Goal: Task Accomplishment & Management: Use online tool/utility

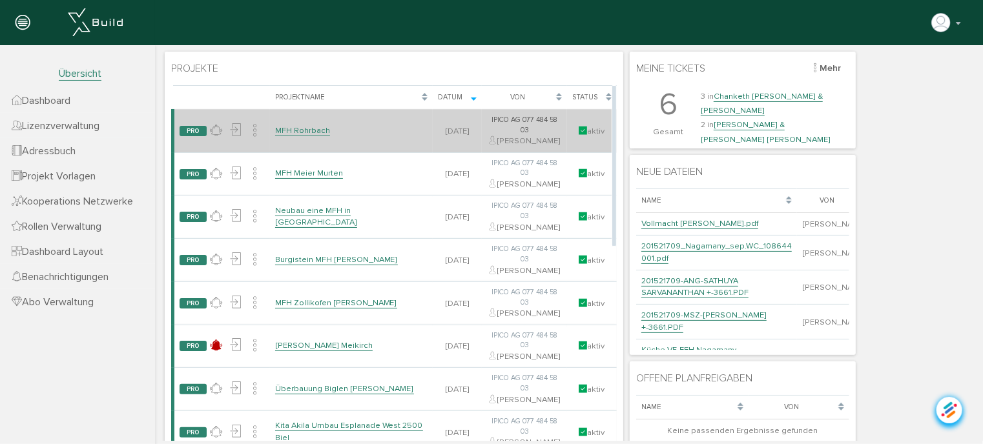
click at [302, 136] on link "MFH Rohrbach" at bounding box center [301, 130] width 55 height 11
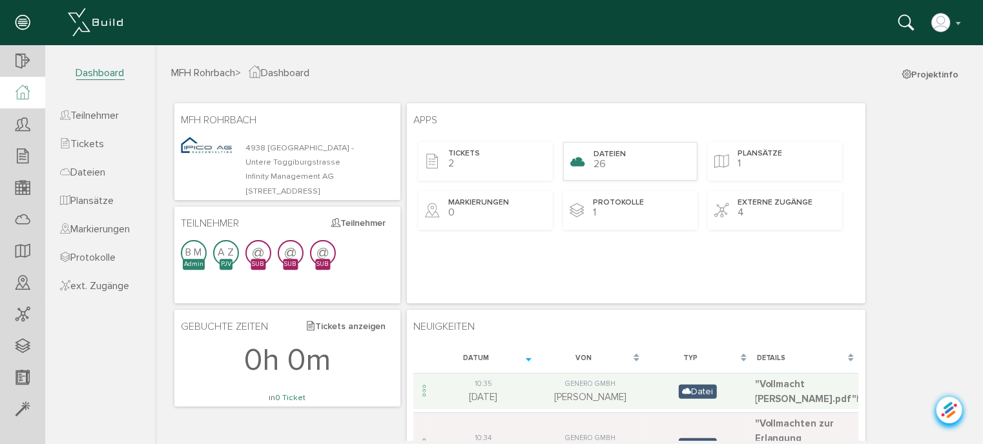
click at [604, 152] on span "Dateien" at bounding box center [609, 154] width 32 height 11
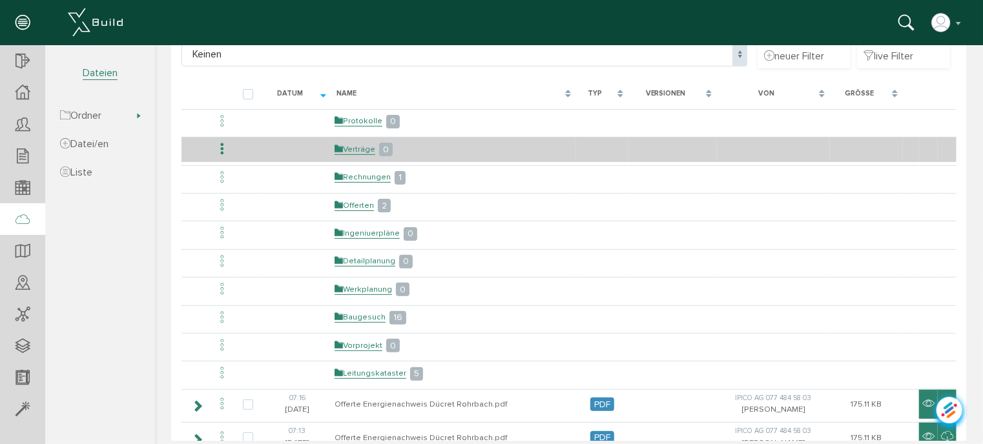
scroll to position [129, 0]
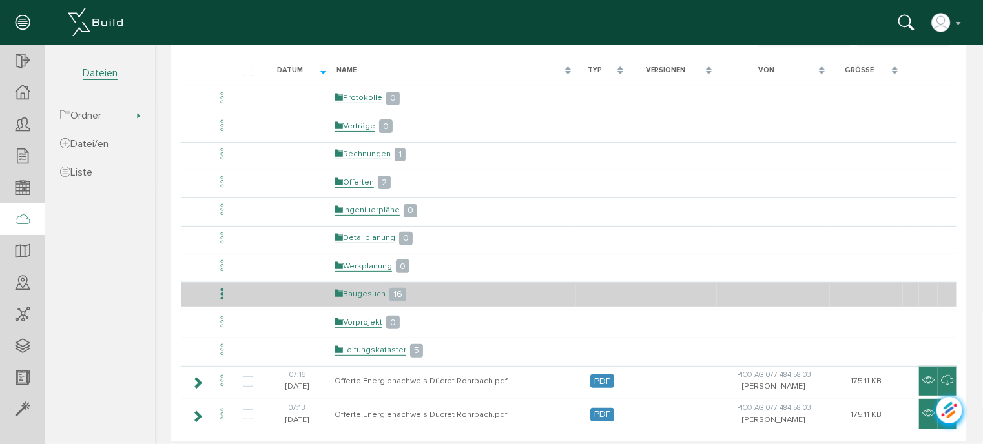
click at [360, 292] on link "Baugesuch" at bounding box center [359, 293] width 51 height 11
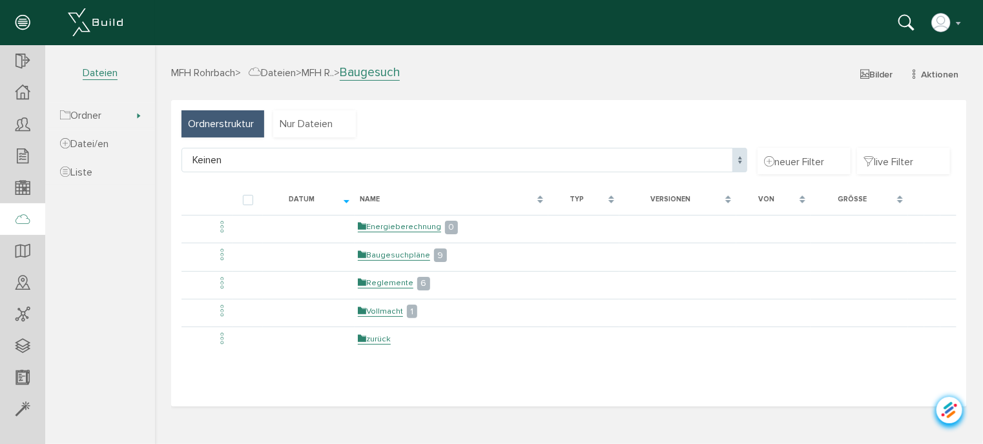
scroll to position [0, 0]
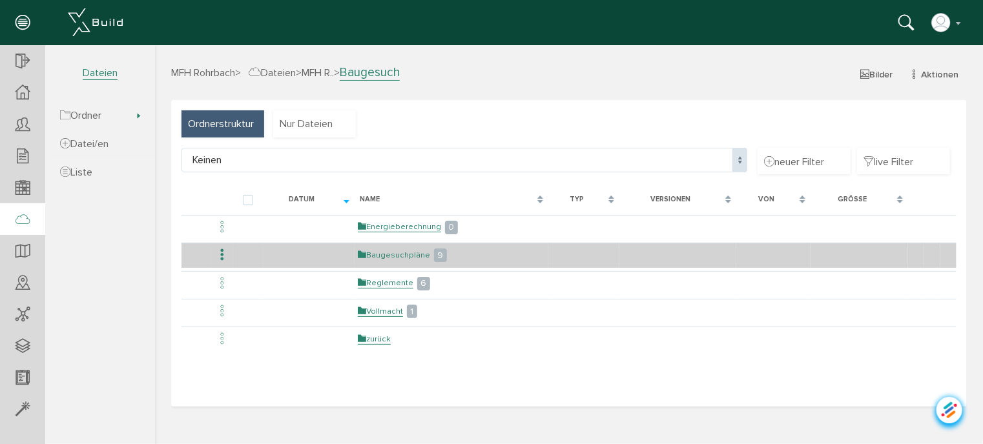
click at [388, 254] on link "Baugesuchpläne" at bounding box center [393, 254] width 72 height 11
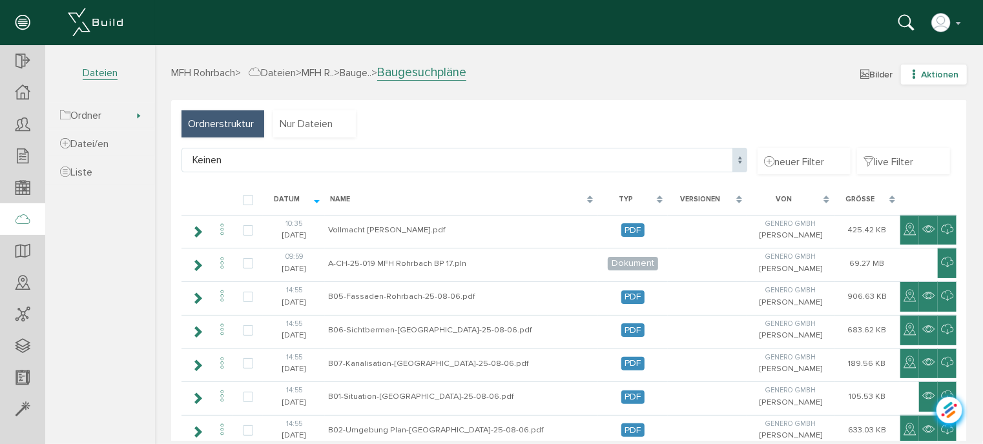
click at [908, 74] on icon "button" at bounding box center [912, 73] width 9 height 11
click at [896, 138] on link "neuer Ordner" at bounding box center [924, 137] width 102 height 20
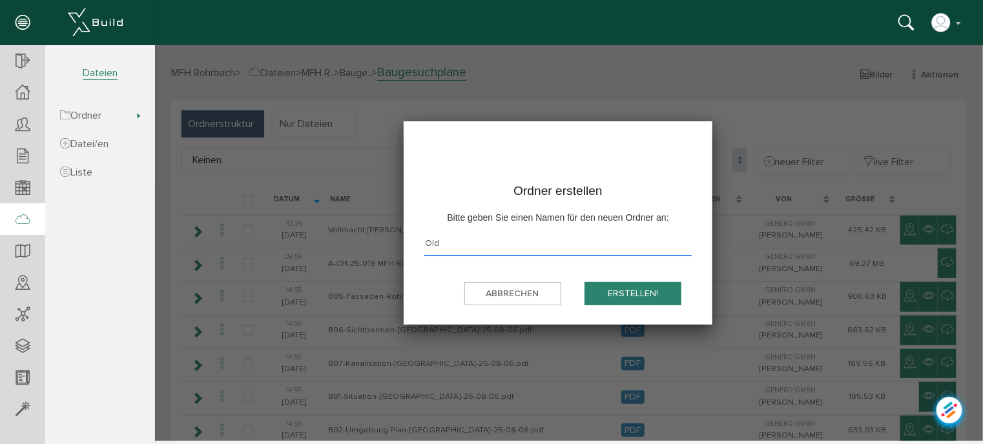
type input "Old"
click at [621, 287] on button "erstellen!" at bounding box center [632, 294] width 97 height 24
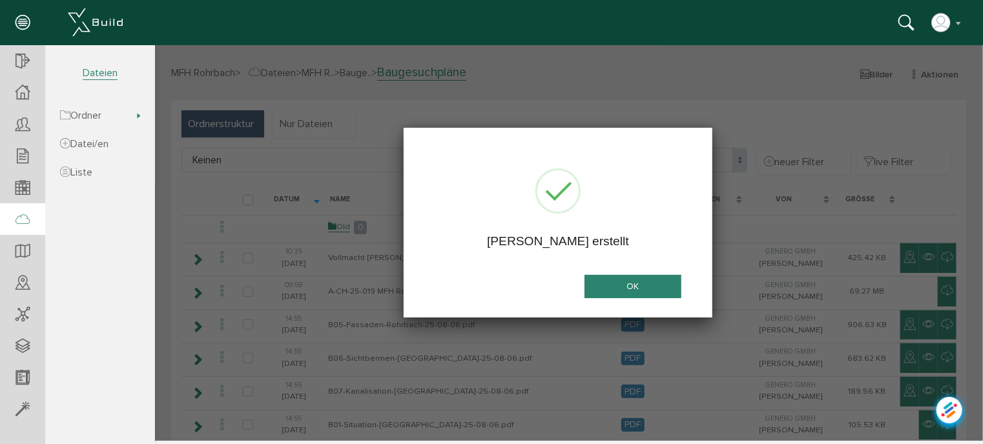
click at [621, 287] on button "OK" at bounding box center [632, 286] width 97 height 24
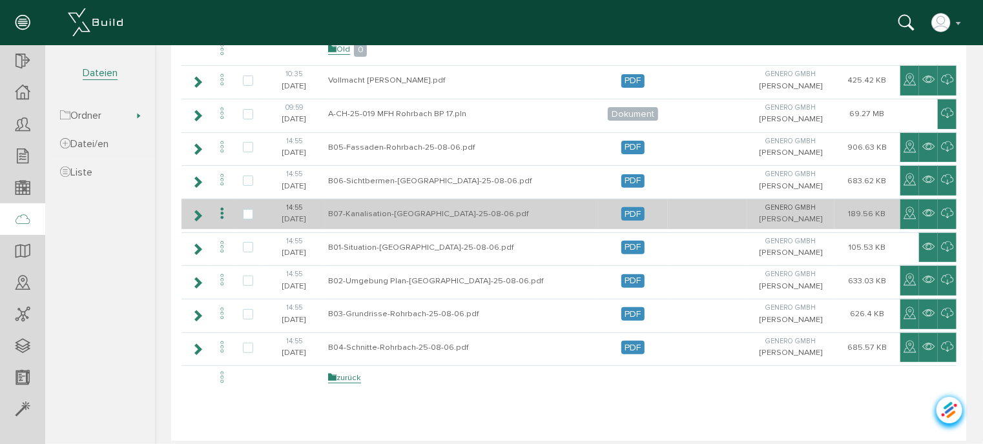
scroll to position [189, 0]
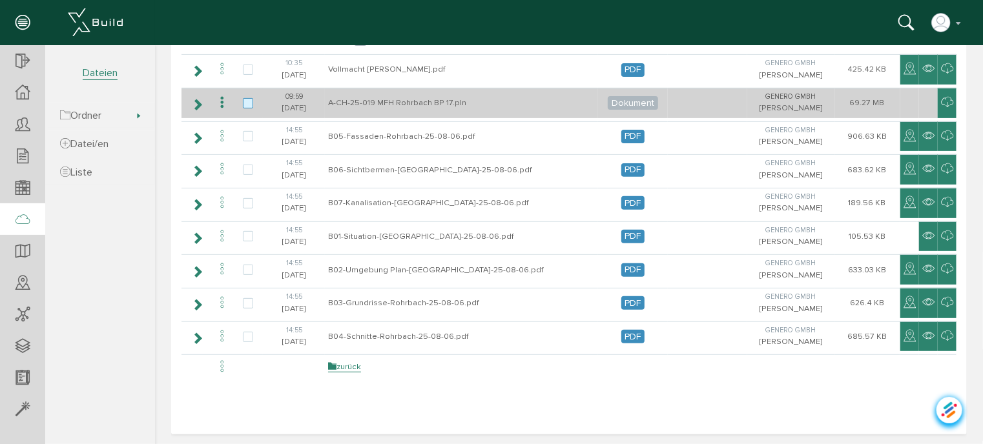
click at [247, 106] on label at bounding box center [249, 103] width 15 height 12
click at [247, 106] on input "checkbox" at bounding box center [246, 101] width 8 height 8
checkbox input "true"
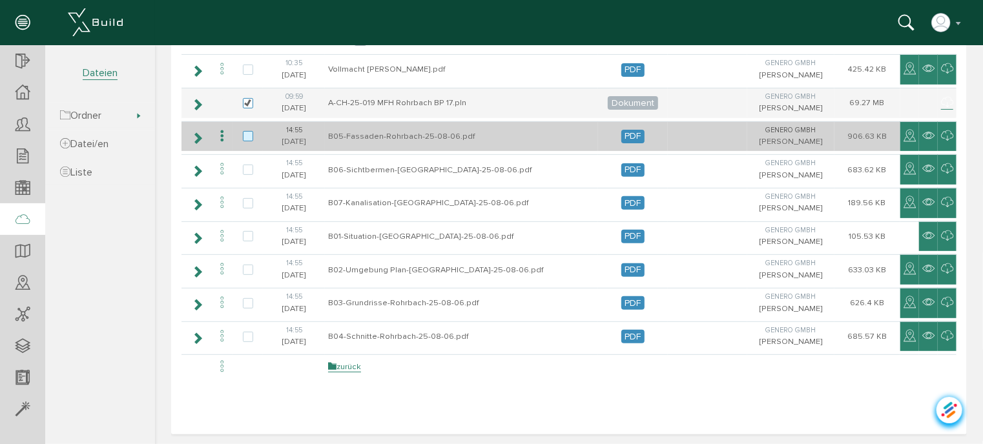
click at [246, 132] on label at bounding box center [249, 136] width 15 height 12
click at [246, 132] on input "checkbox" at bounding box center [246, 134] width 8 height 8
checkbox input "true"
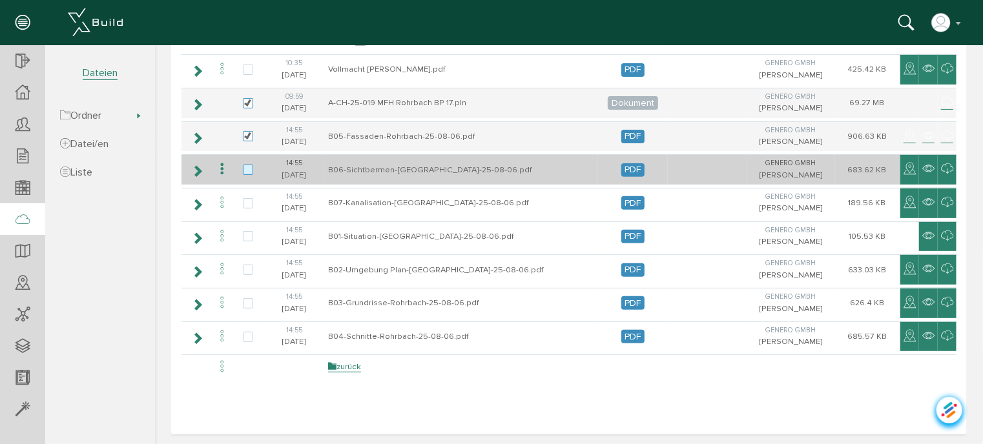
click at [247, 164] on label at bounding box center [249, 170] width 15 height 12
click at [247, 164] on input "checkbox" at bounding box center [246, 168] width 8 height 8
checkbox input "true"
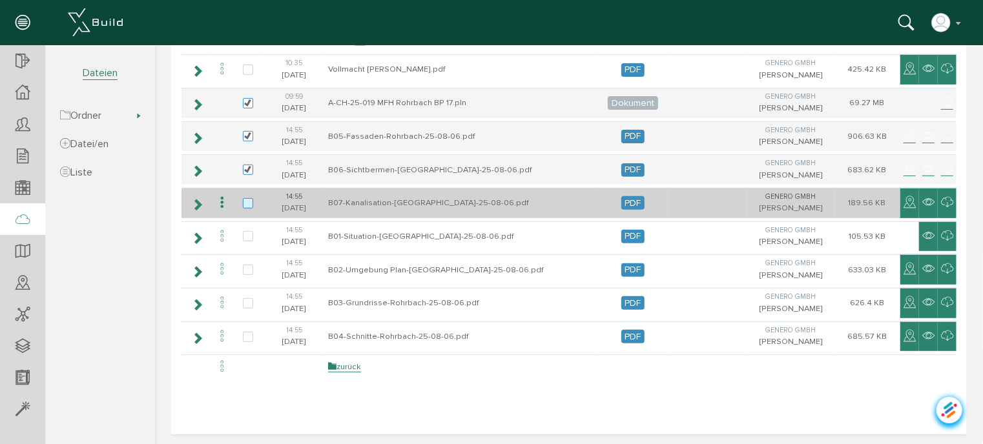
click at [247, 198] on label at bounding box center [249, 204] width 15 height 12
click at [247, 198] on input "checkbox" at bounding box center [246, 202] width 8 height 8
checkbox input "true"
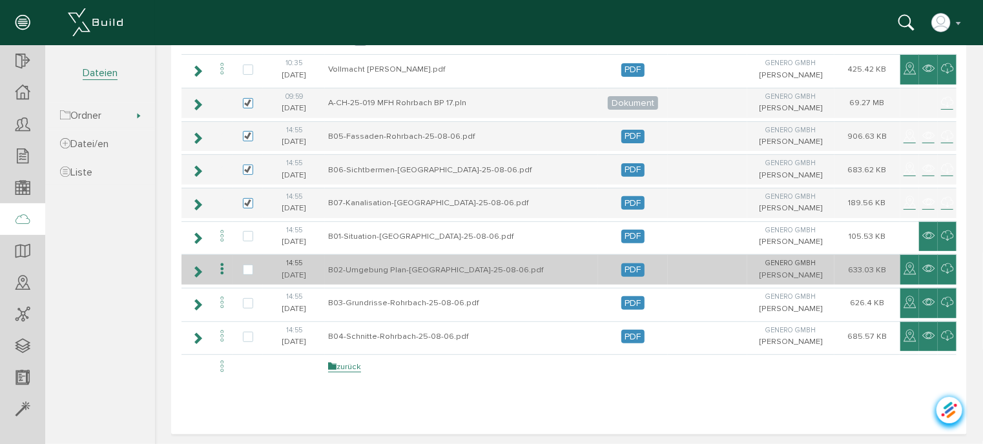
drag, startPoint x: 245, startPoint y: 235, endPoint x: 245, endPoint y: 260, distance: 24.5
click at [245, 236] on label at bounding box center [249, 237] width 15 height 12
click at [245, 236] on input "checkbox" at bounding box center [246, 235] width 8 height 8
checkbox input "true"
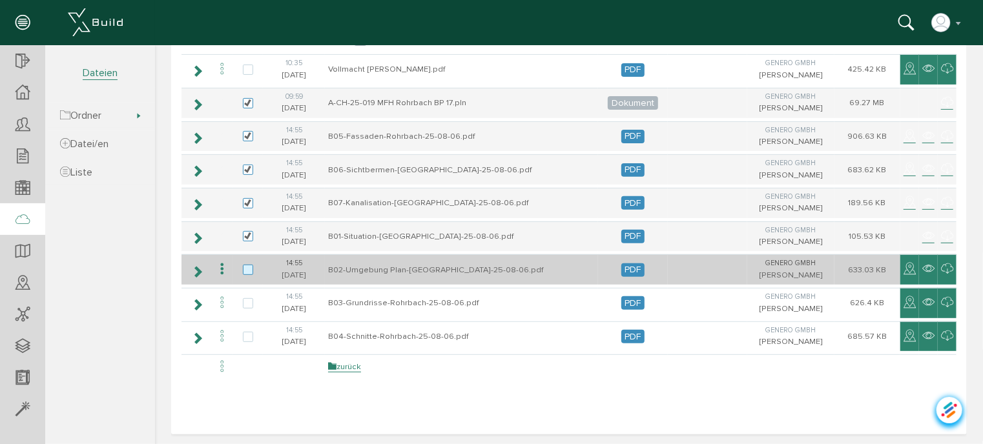
click at [246, 268] on label at bounding box center [249, 270] width 15 height 12
click at [246, 268] on input "checkbox" at bounding box center [246, 268] width 8 height 8
checkbox input "true"
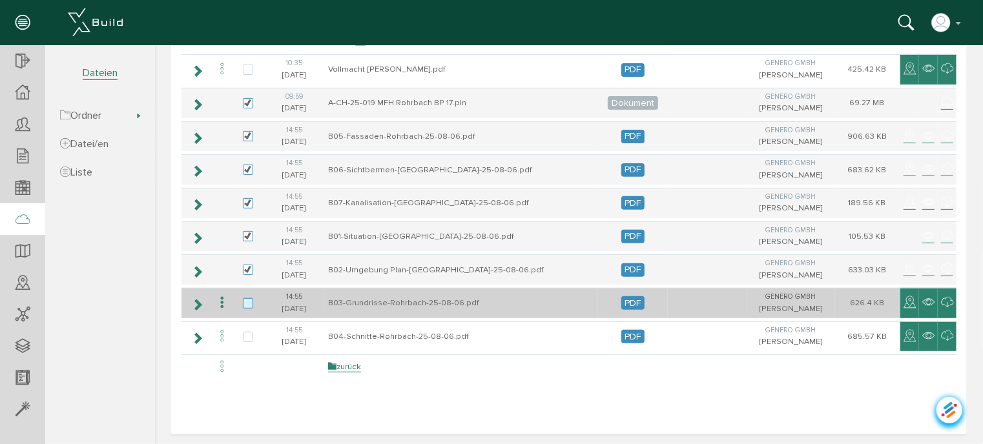
click at [247, 298] on label at bounding box center [249, 304] width 15 height 12
click at [247, 298] on input "checkbox" at bounding box center [246, 302] width 8 height 8
checkbox input "true"
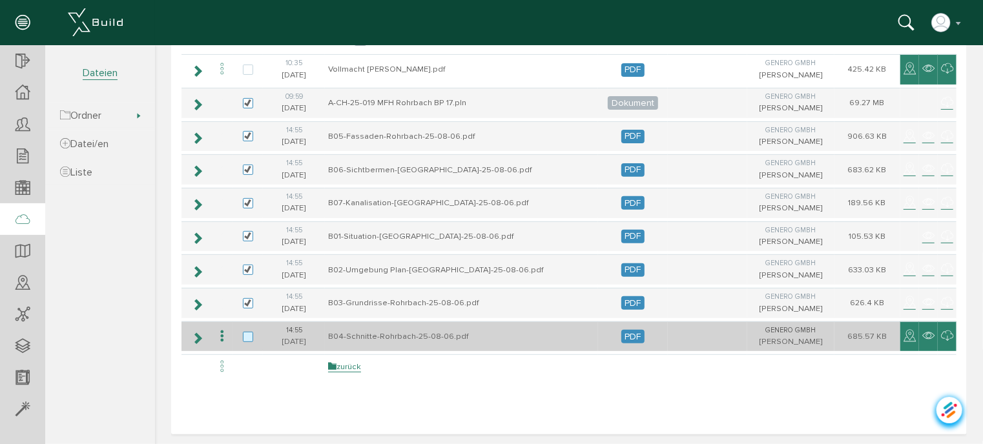
click at [245, 334] on label at bounding box center [249, 337] width 15 height 12
click at [245, 334] on input "checkbox" at bounding box center [246, 335] width 8 height 8
checkbox input "true"
click at [219, 332] on icon at bounding box center [221, 335] width 15 height 17
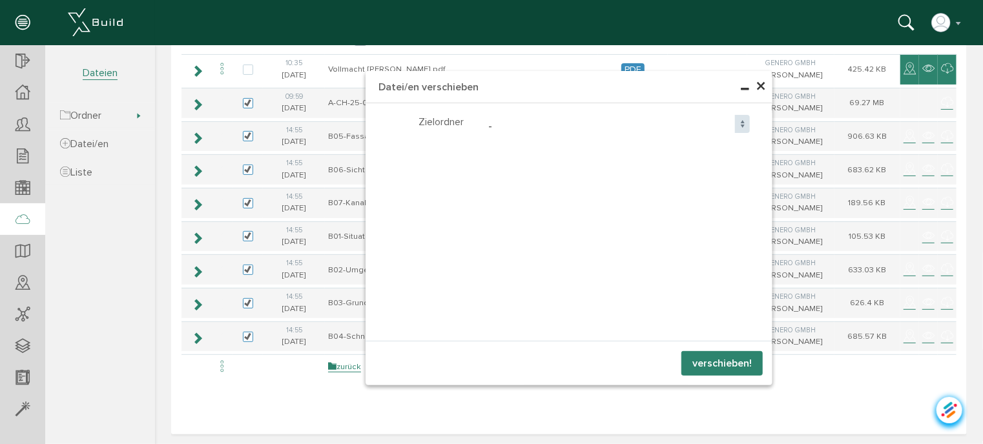
click at [444, 120] on p "Zielordner" at bounding box center [440, 121] width 45 height 14
click at [487, 126] on span "-" at bounding box center [616, 126] width 267 height 25
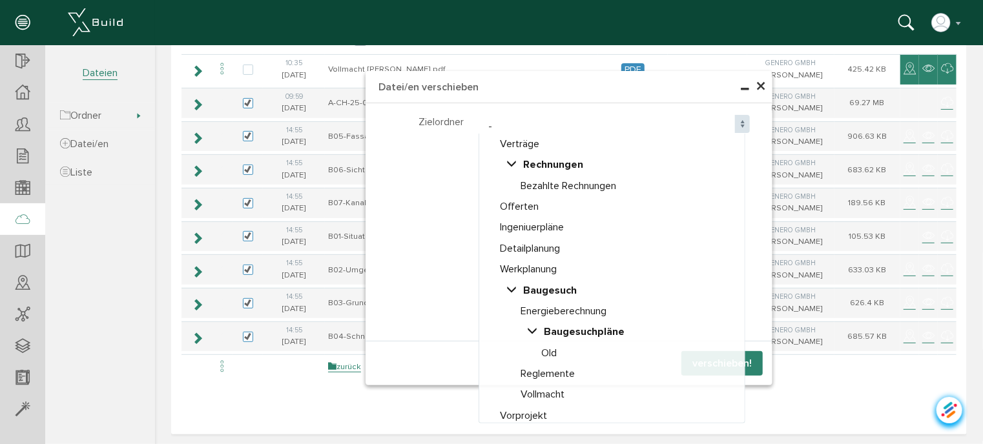
select select "D-68b061d2ca1076_55565345"
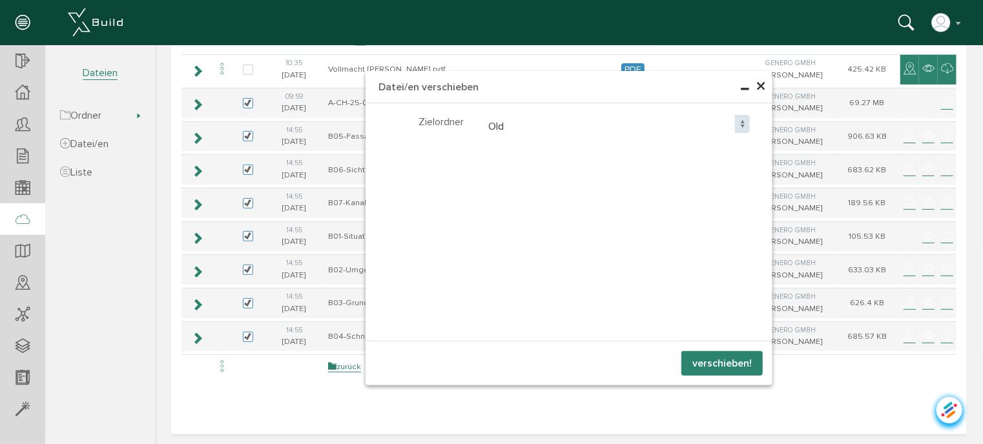
click at [725, 365] on button "verschieben!" at bounding box center [721, 363] width 81 height 25
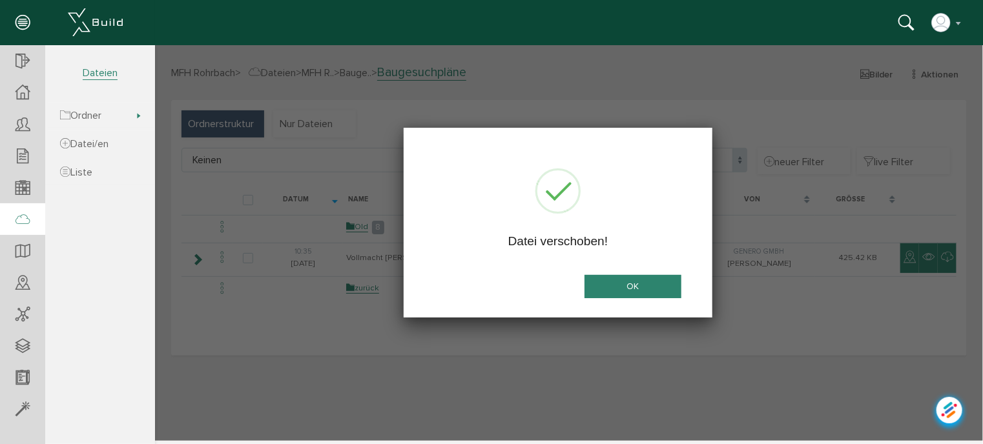
scroll to position [0, 0]
click at [642, 291] on button "OK" at bounding box center [632, 286] width 97 height 24
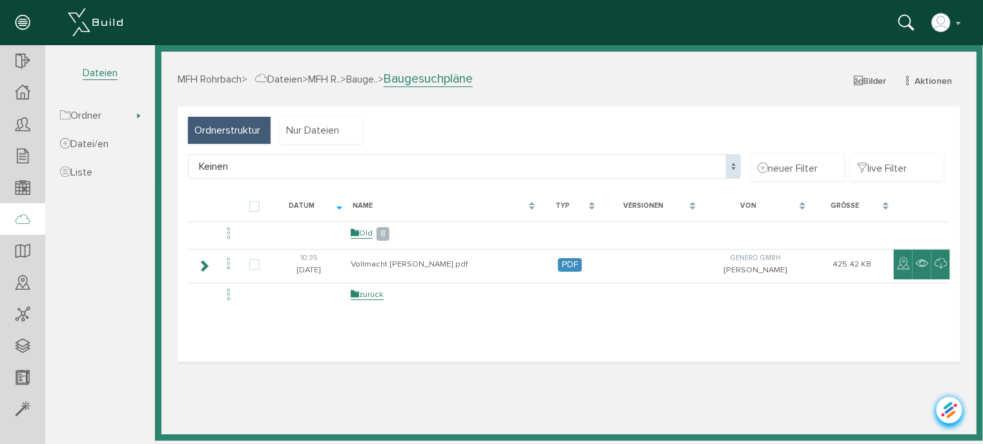
select select "D-6895f3995f6e88_27695643"
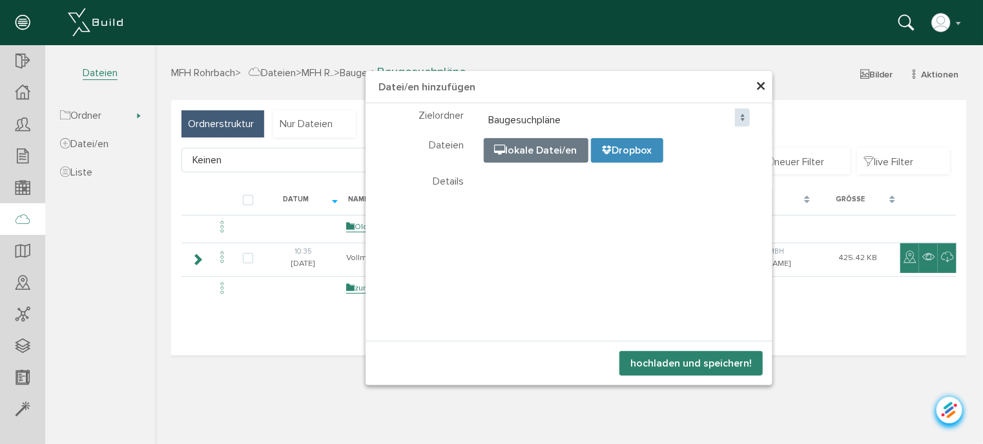
select select "D-6895f3995f6e88_27695643"
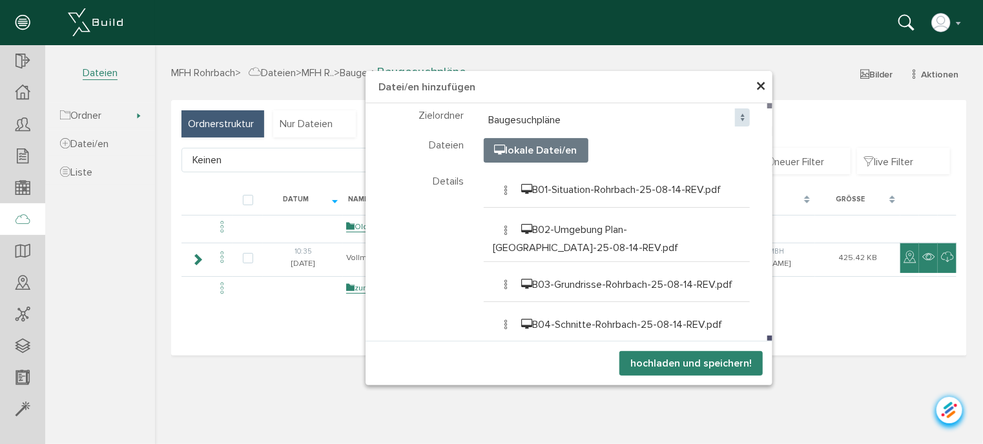
click at [698, 356] on button "hochladen und speichern!" at bounding box center [690, 363] width 143 height 25
